Goal: Task Accomplishment & Management: Manage account settings

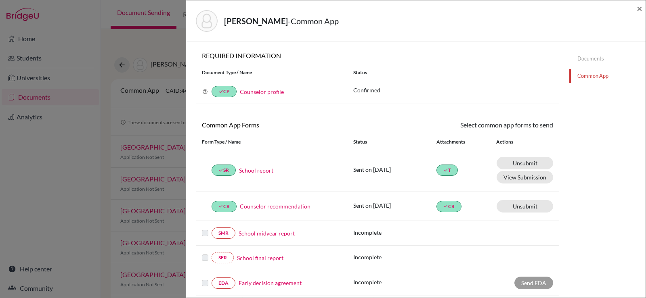
click at [154, 79] on div "Ryu, Daniel - Common App × × REQUIRED INFORMATION Document Type / Name Status W…" at bounding box center [323, 149] width 646 height 298
click at [640, 8] on span "×" at bounding box center [640, 8] width 6 height 12
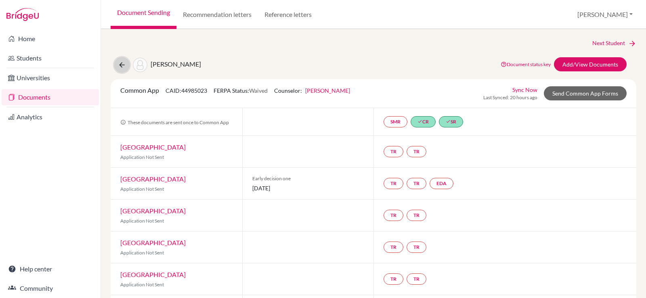
click at [125, 67] on icon at bounding box center [122, 65] width 8 height 8
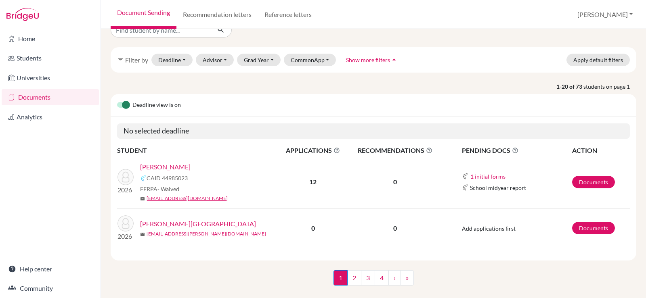
scroll to position [30, 0]
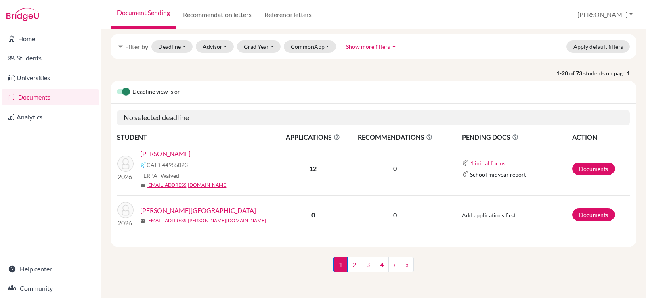
click at [29, 93] on link "Documents" at bounding box center [50, 97] width 97 height 16
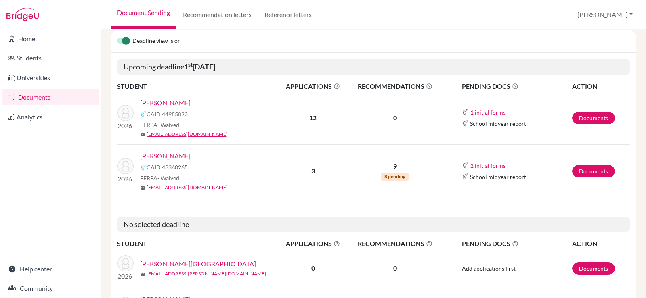
scroll to position [121, 0]
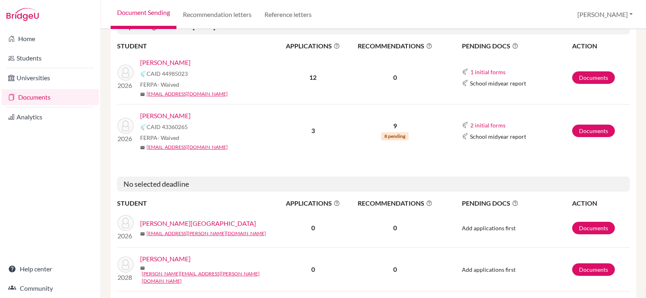
click at [157, 115] on link "[PERSON_NAME]" at bounding box center [165, 116] width 50 height 10
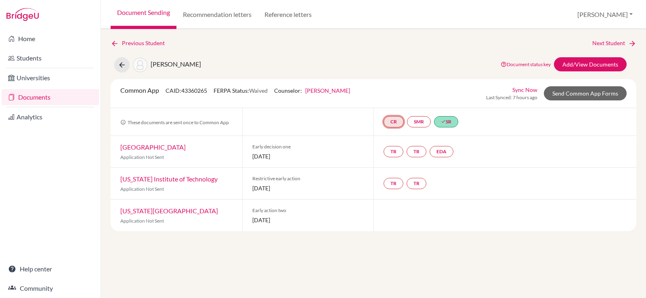
click at [385, 122] on link "CR" at bounding box center [394, 121] width 20 height 11
click at [33, 97] on link "Documents" at bounding box center [50, 97] width 97 height 16
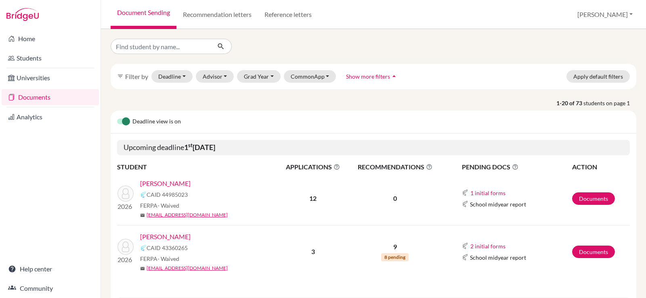
click at [313, 251] on b "3" at bounding box center [313, 252] width 4 height 8
click at [158, 236] on link "[PERSON_NAME]" at bounding box center [165, 237] width 50 height 10
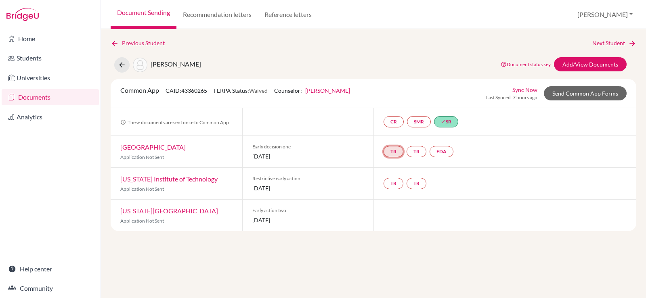
click at [398, 153] on link "TR" at bounding box center [394, 151] width 20 height 11
click at [419, 151] on link "TR" at bounding box center [417, 151] width 20 height 11
click at [420, 189] on link "TR" at bounding box center [417, 183] width 20 height 11
click at [396, 185] on link "TR" at bounding box center [394, 183] width 20 height 11
click at [225, 19] on link "Recommendation letters" at bounding box center [217, 14] width 82 height 29
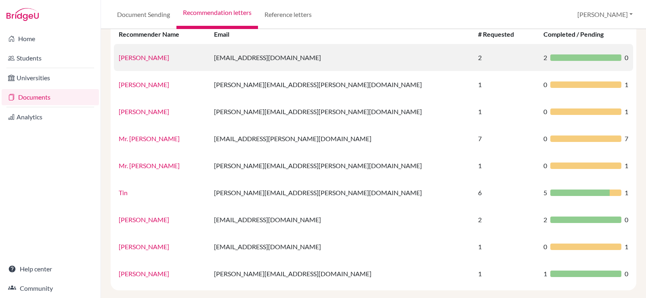
scroll to position [81, 0]
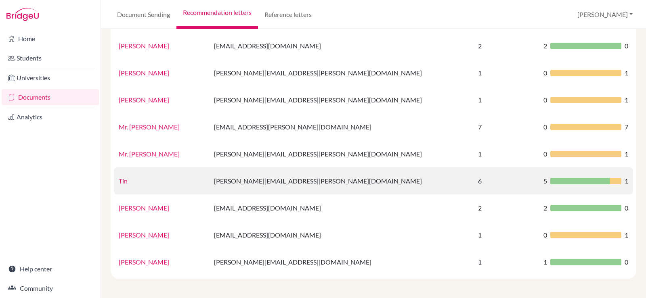
click at [125, 181] on link "Tin" at bounding box center [123, 181] width 9 height 8
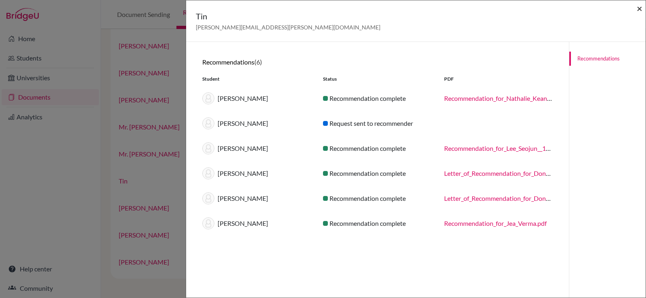
click at [637, 8] on span "×" at bounding box center [640, 8] width 6 height 12
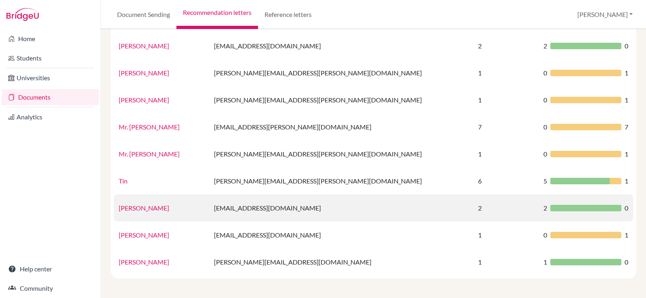
click at [150, 207] on link "[PERSON_NAME]" at bounding box center [144, 208] width 50 height 8
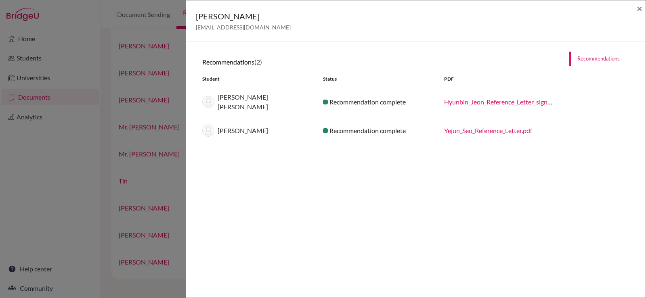
click at [470, 127] on link "Yejun_Seo_Reference_Letter.pdf" at bounding box center [488, 131] width 88 height 8
click at [640, 10] on span "×" at bounding box center [640, 8] width 6 height 12
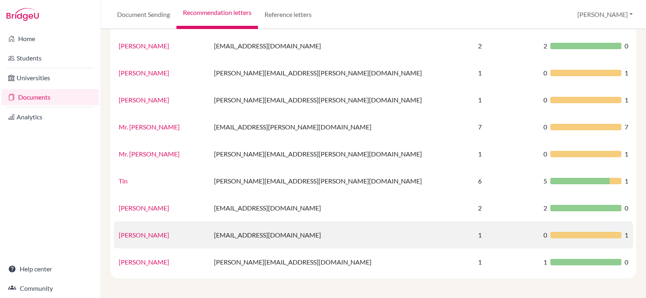
click at [143, 236] on link "[PERSON_NAME]" at bounding box center [144, 235] width 50 height 8
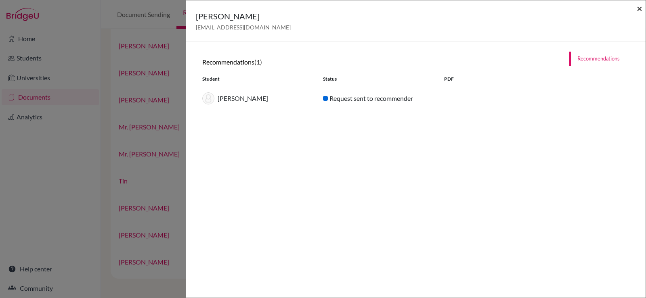
click at [637, 9] on span "×" at bounding box center [640, 8] width 6 height 12
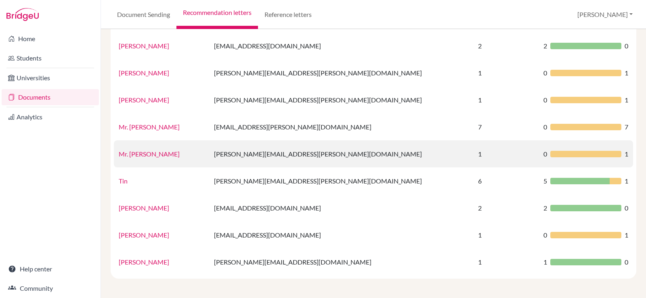
click at [143, 153] on link "Mr. [PERSON_NAME]" at bounding box center [149, 154] width 61 height 8
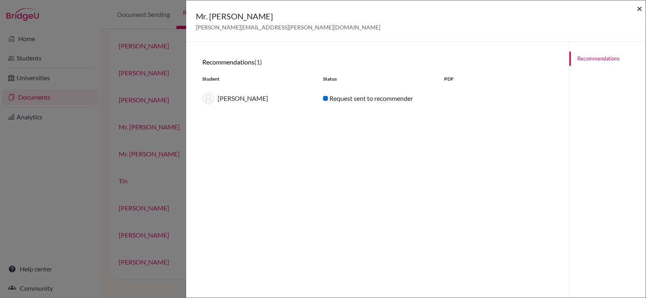
click at [638, 10] on span "×" at bounding box center [640, 8] width 6 height 12
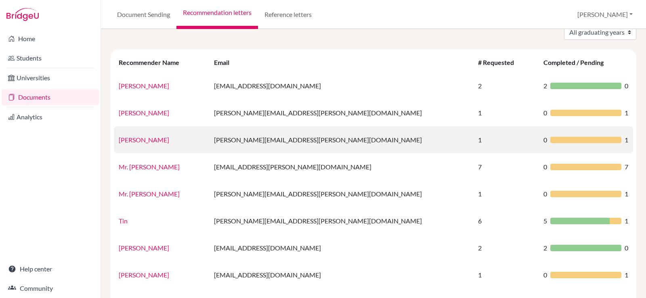
scroll to position [40, 0]
